Goal: Task Accomplishment & Management: Complete application form

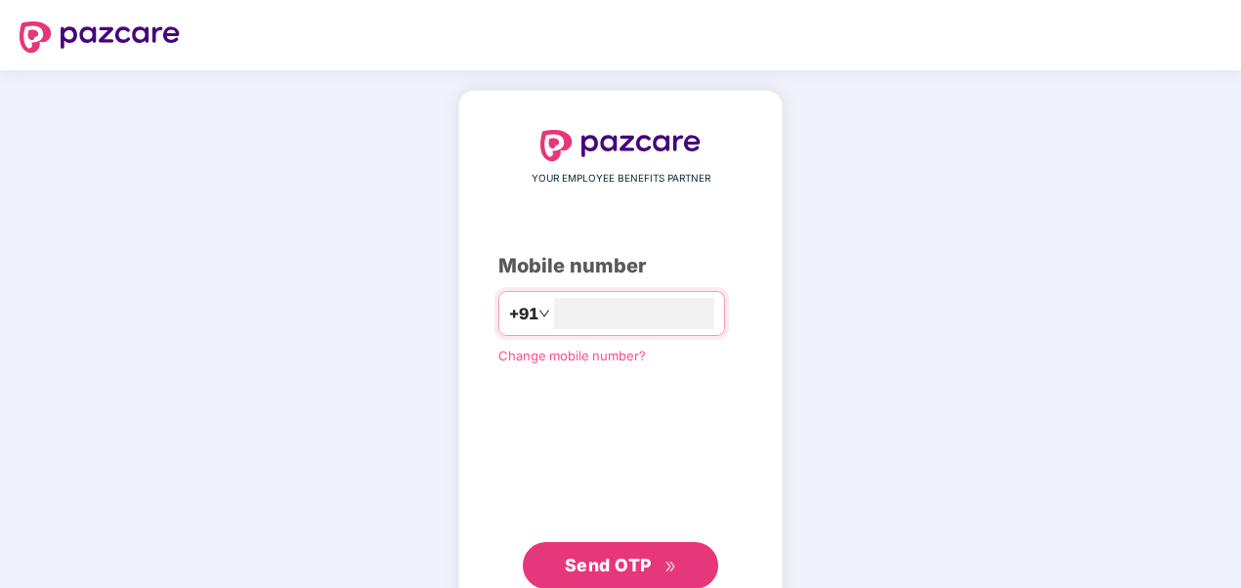
type input "**********"
click at [603, 559] on span "Send OTP" at bounding box center [608, 565] width 87 height 21
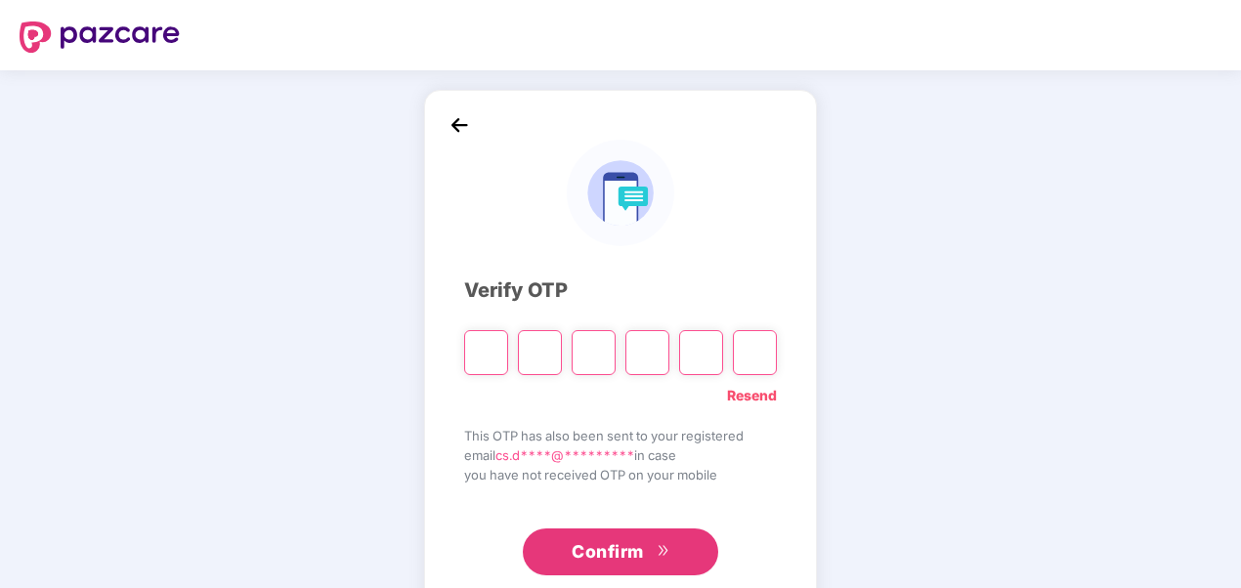
type input "*"
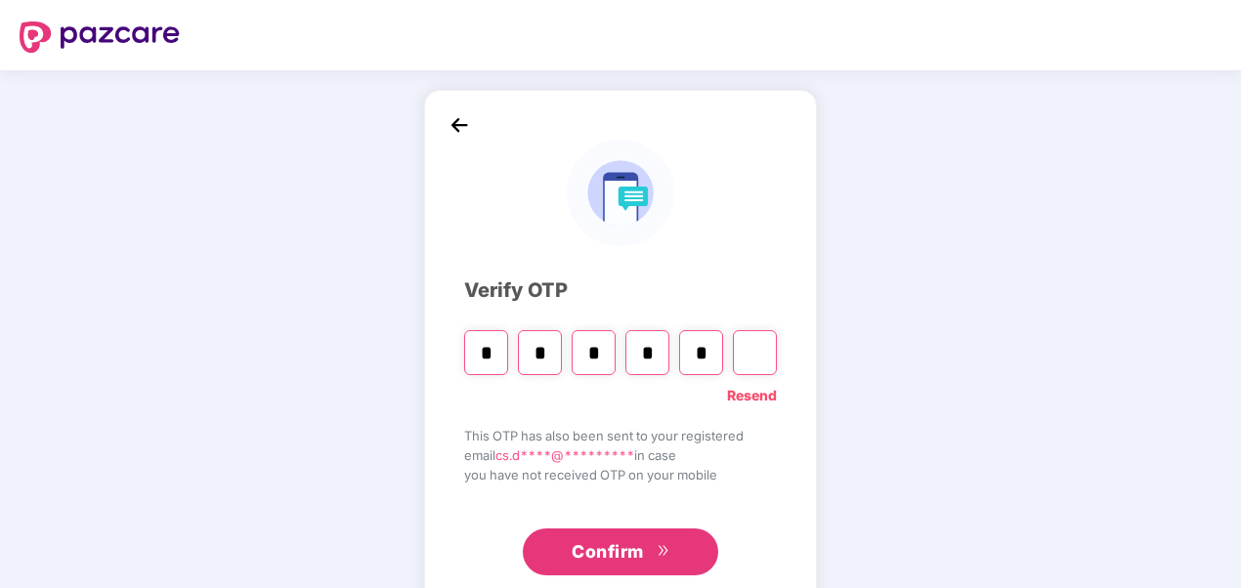
type input "*"
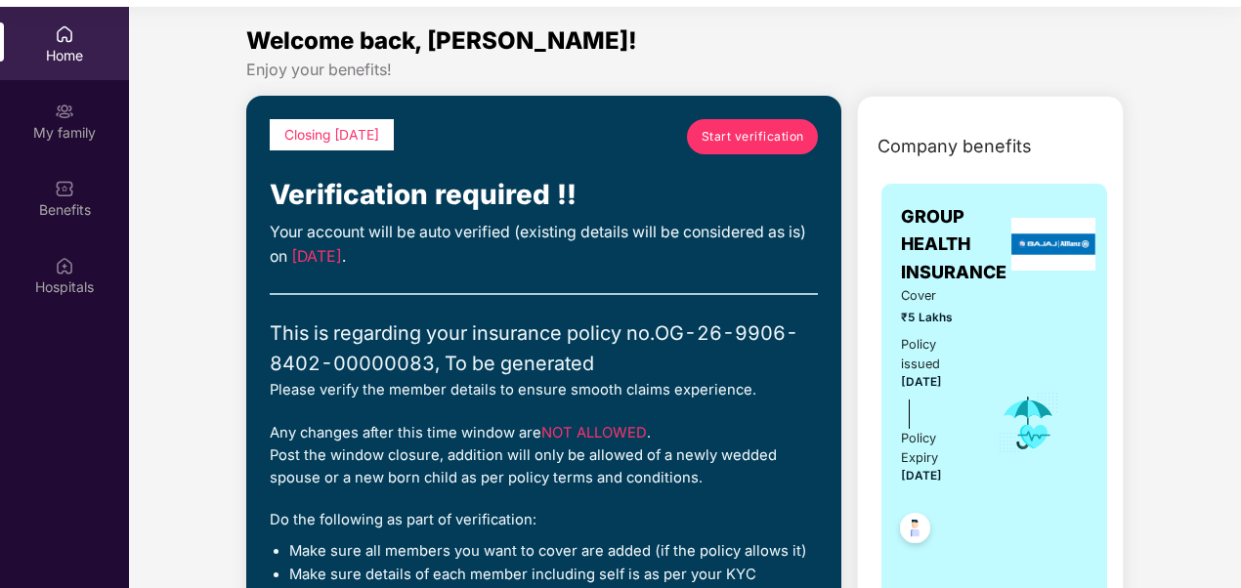
scroll to position [109, 0]
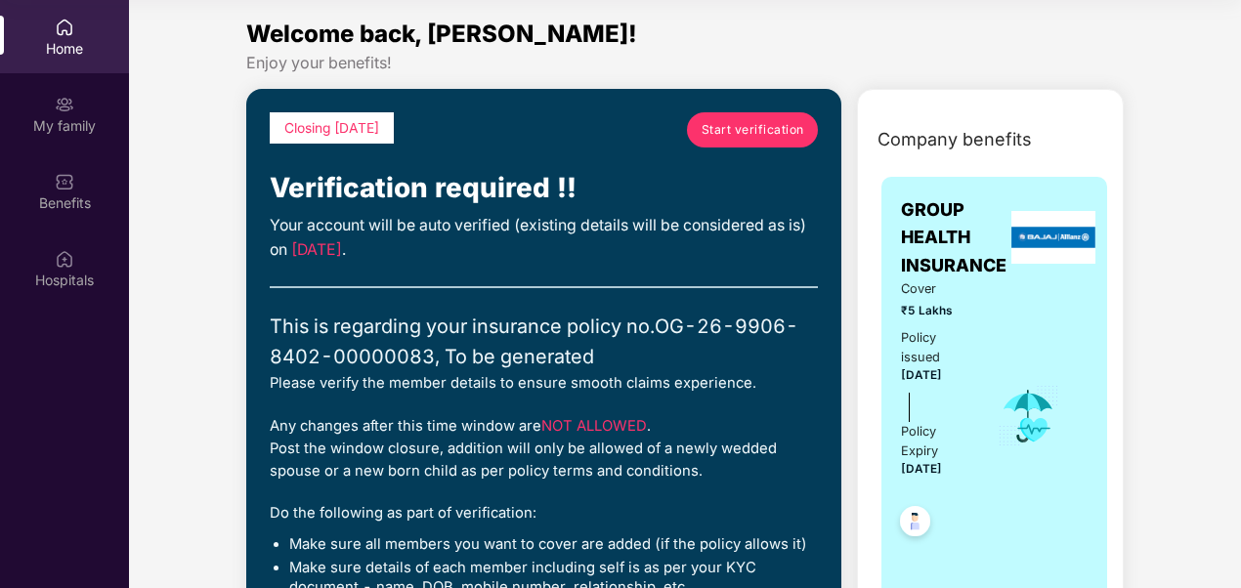
click at [746, 127] on span "Start verification" at bounding box center [752, 129] width 103 height 19
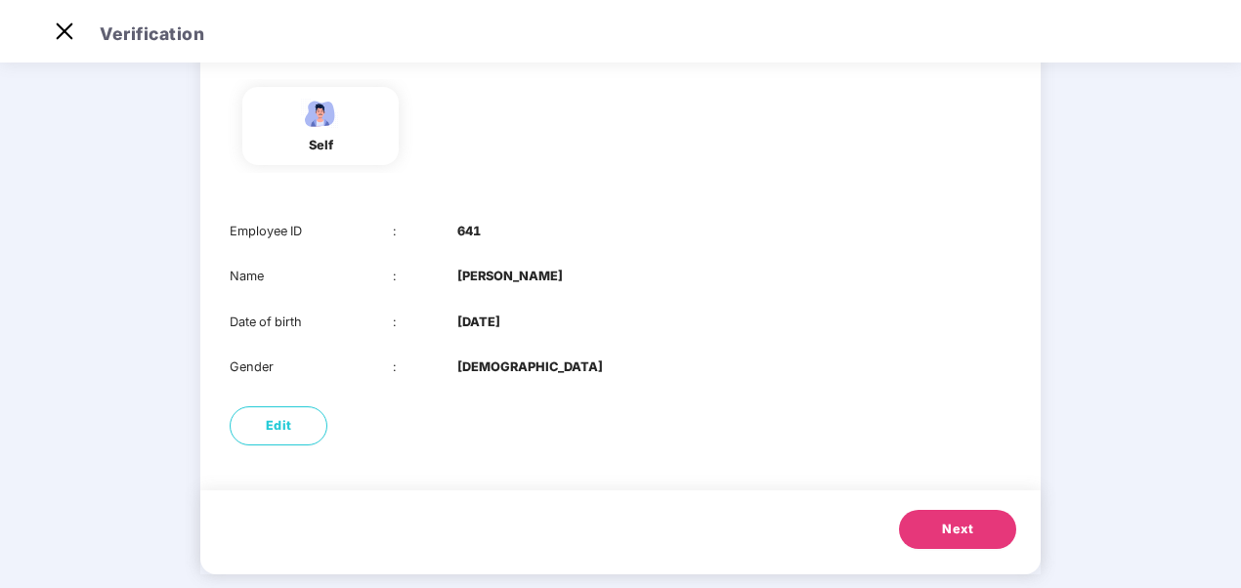
scroll to position [182, 0]
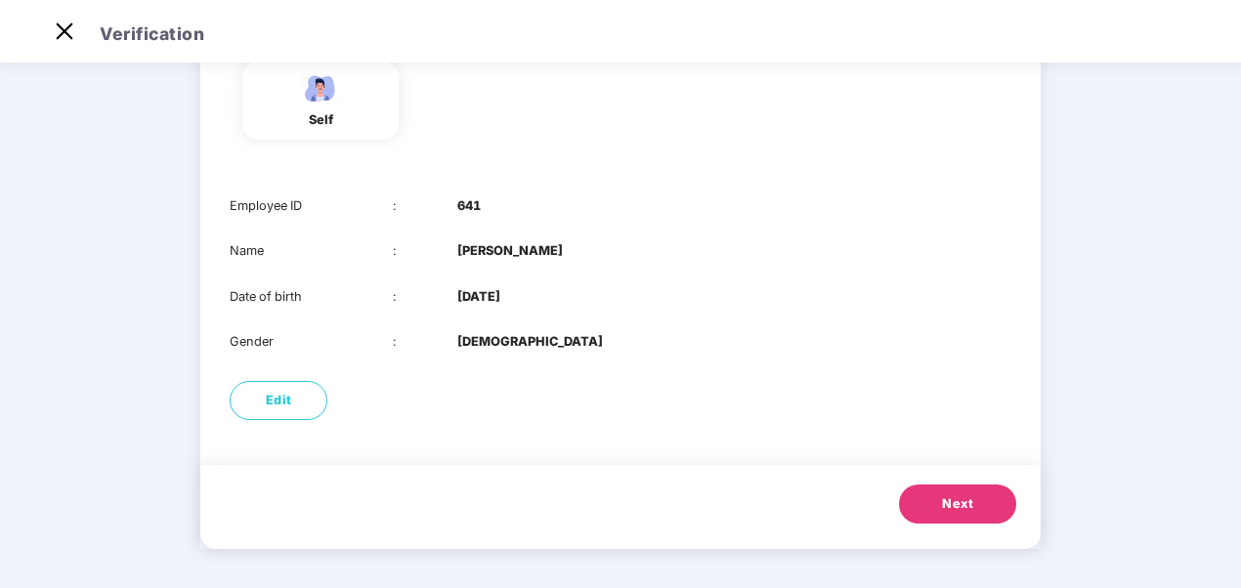
click at [930, 492] on button "Next" at bounding box center [957, 504] width 117 height 39
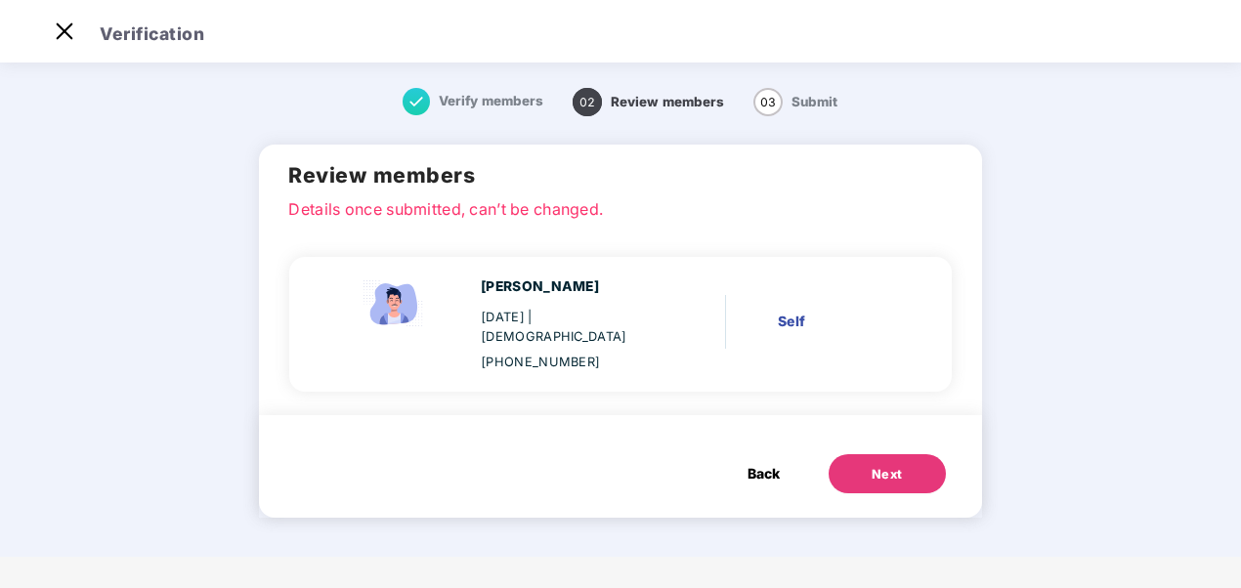
scroll to position [0, 0]
click at [876, 454] on button "Next" at bounding box center [886, 473] width 117 height 39
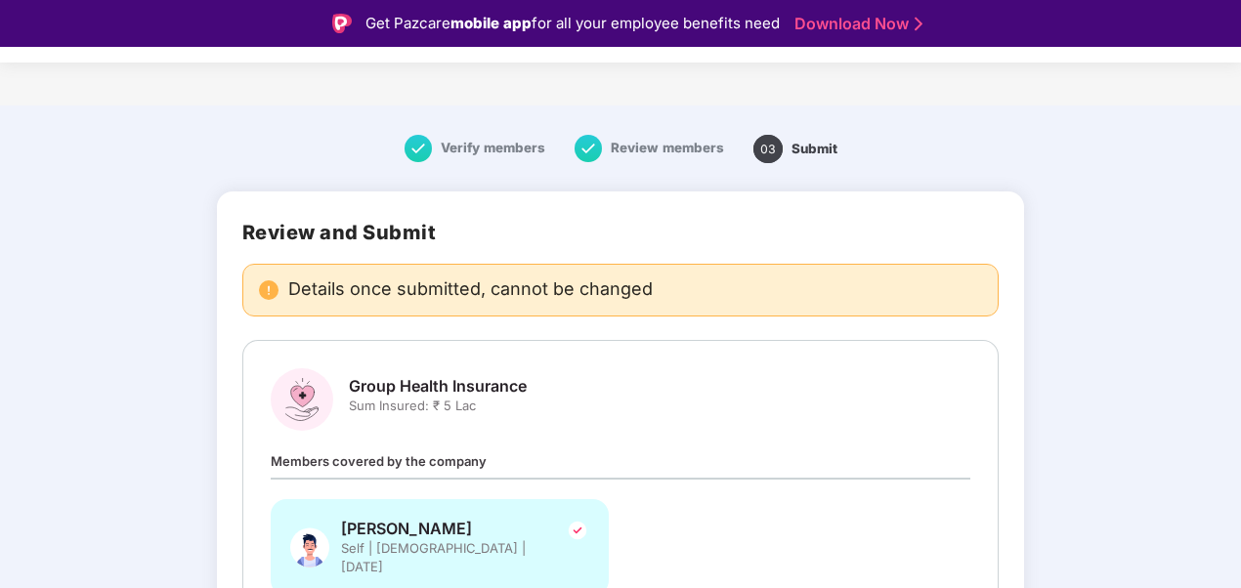
click at [823, 19] on link "Download Now" at bounding box center [855, 24] width 122 height 21
click at [880, 20] on link "Download Now" at bounding box center [855, 24] width 122 height 21
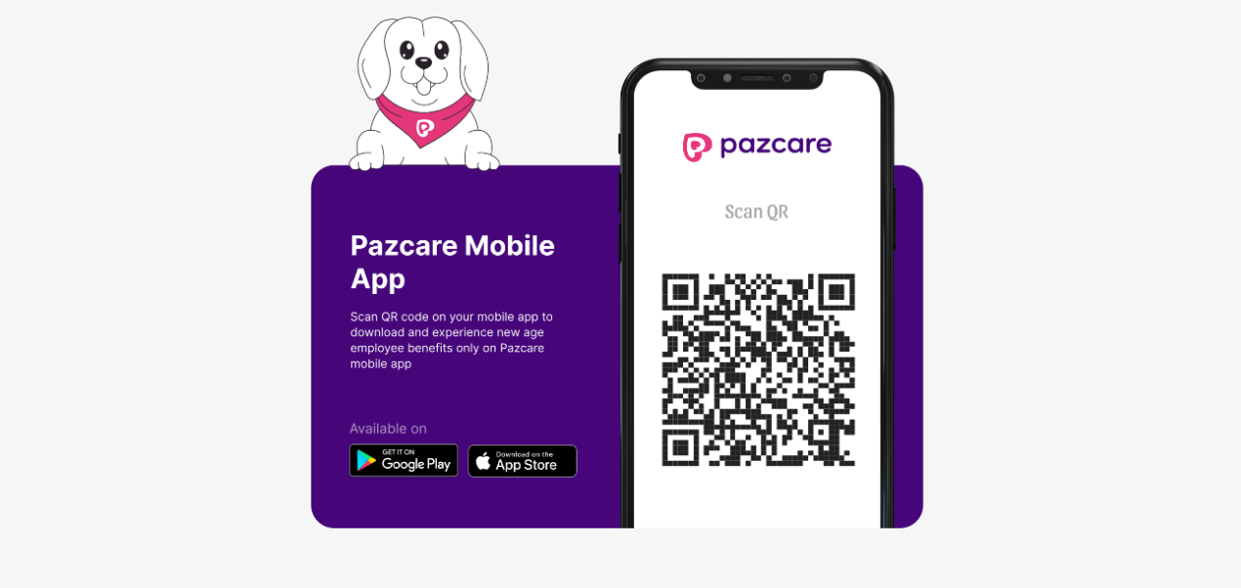
click at [223, 104] on div at bounding box center [620, 294] width 1241 height 588
